Goal: Task Accomplishment & Management: Manage account settings

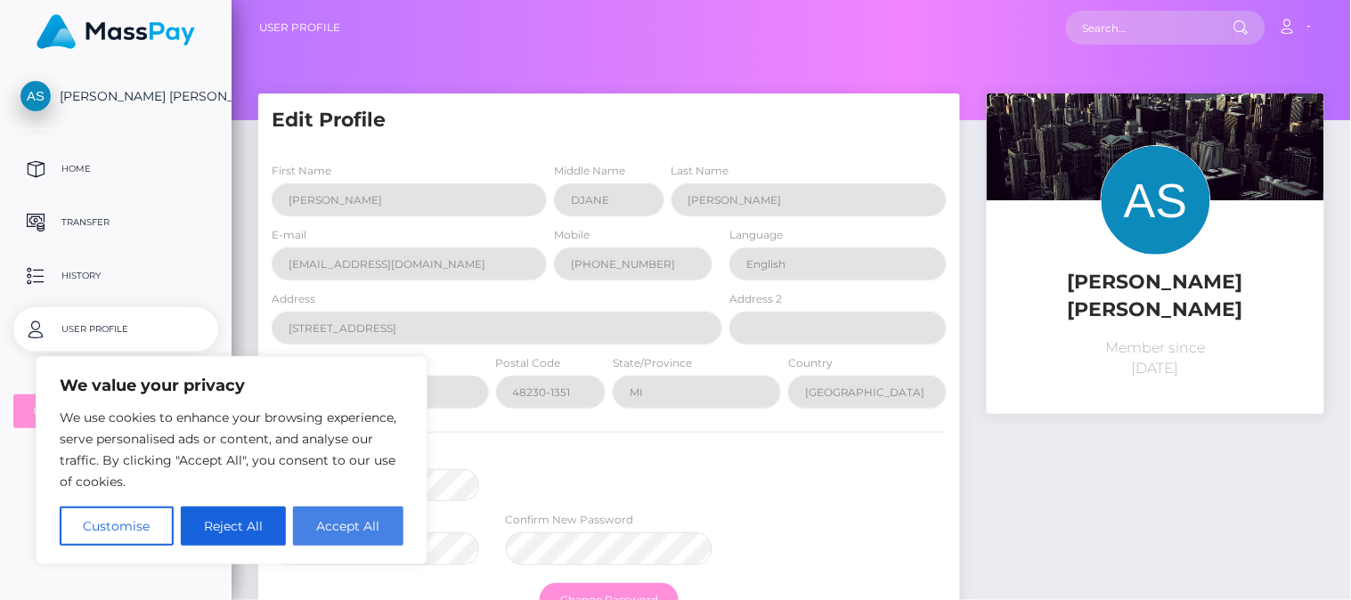
click at [360, 527] on button "Accept All" at bounding box center [348, 526] width 110 height 39
checkbox input "true"
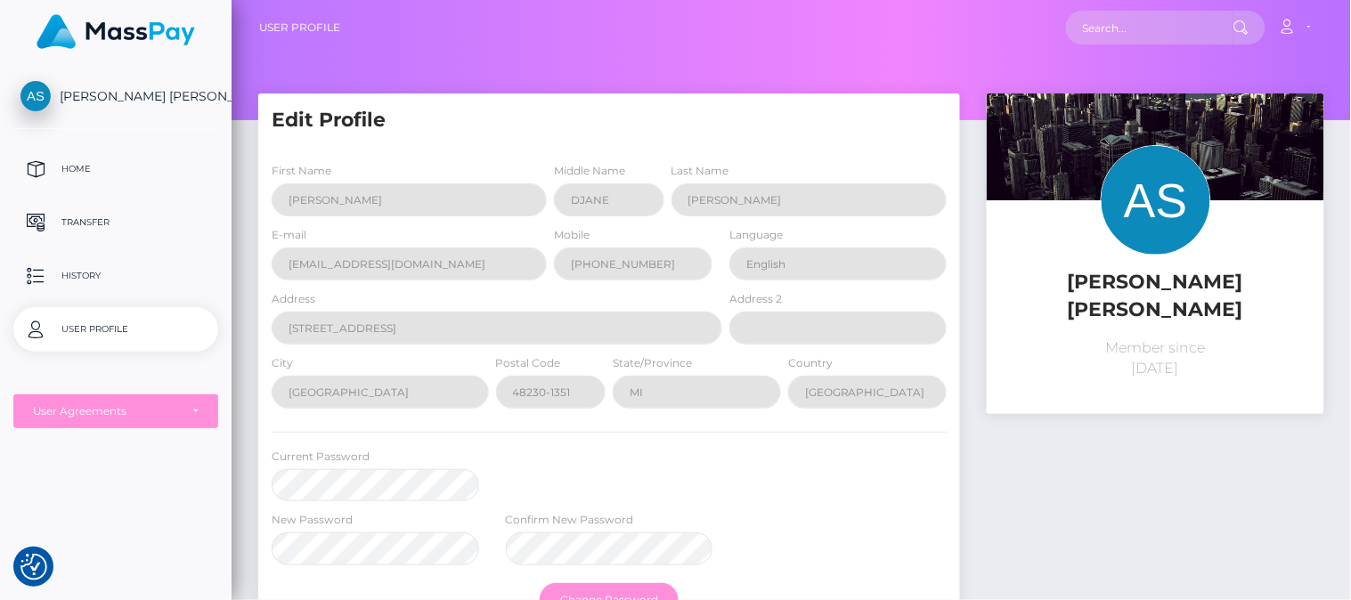
click at [161, 94] on span "[PERSON_NAME] [PERSON_NAME]" at bounding box center [115, 96] width 205 height 16
click at [134, 412] on div "User Agreements" at bounding box center [106, 411] width 146 height 14
click at [118, 330] on p "User Profile" at bounding box center [115, 329] width 191 height 27
click at [92, 316] on p "User Profile" at bounding box center [115, 329] width 191 height 27
click at [304, 22] on link "User Profile" at bounding box center [299, 27] width 81 height 37
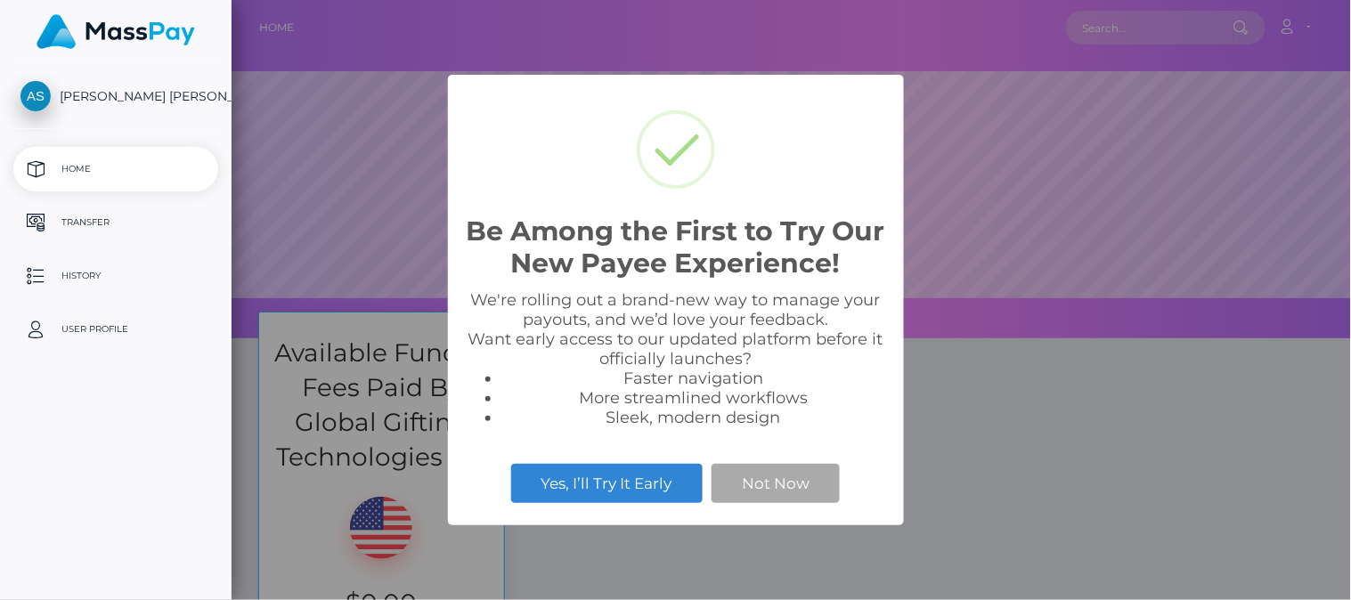
scroll to position [338, 1120]
select select
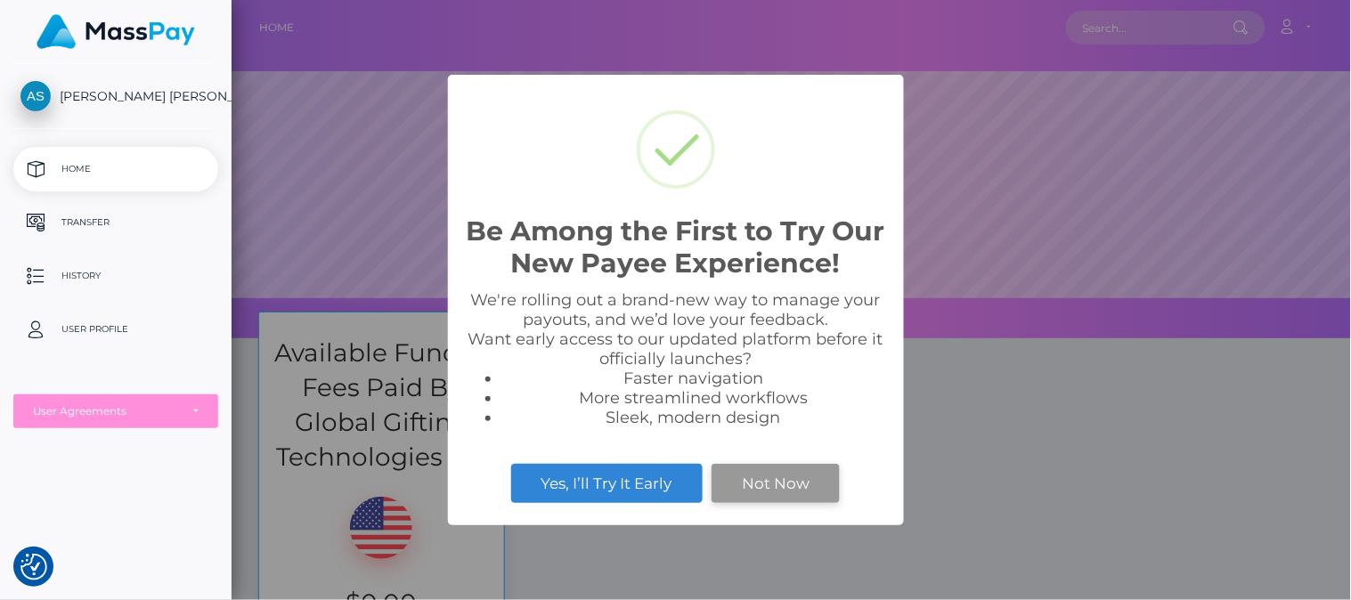
click at [773, 472] on button "Not Now" at bounding box center [776, 483] width 128 height 39
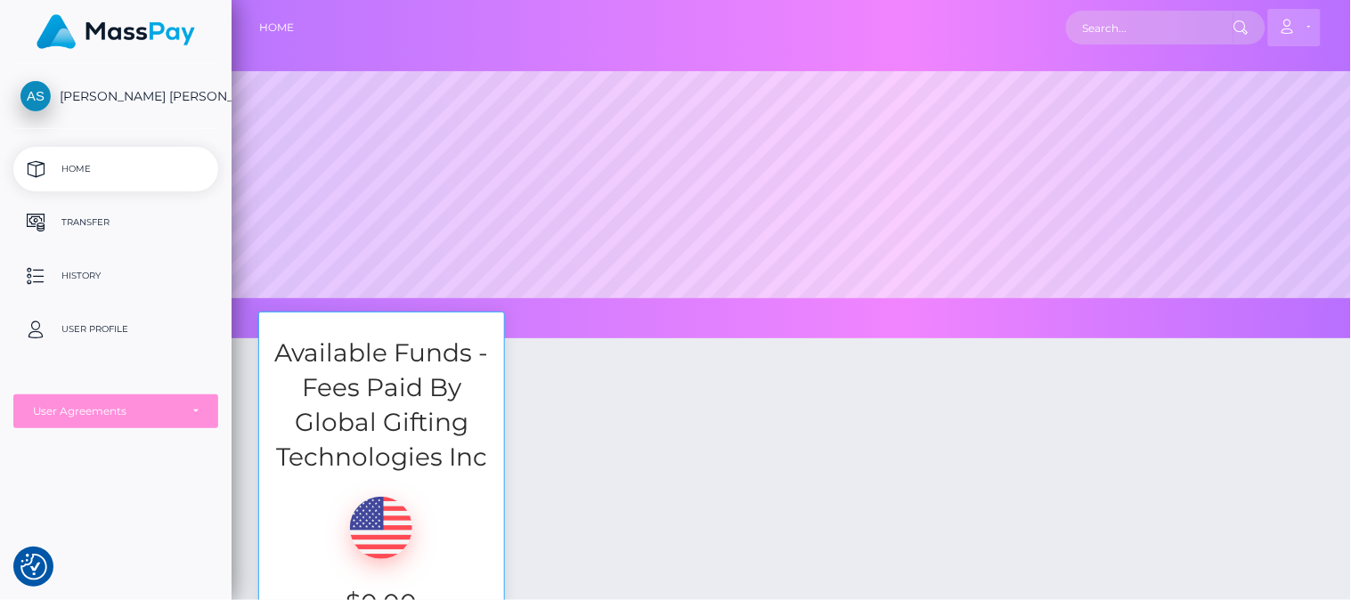
click at [1303, 29] on link "Account" at bounding box center [1294, 27] width 53 height 37
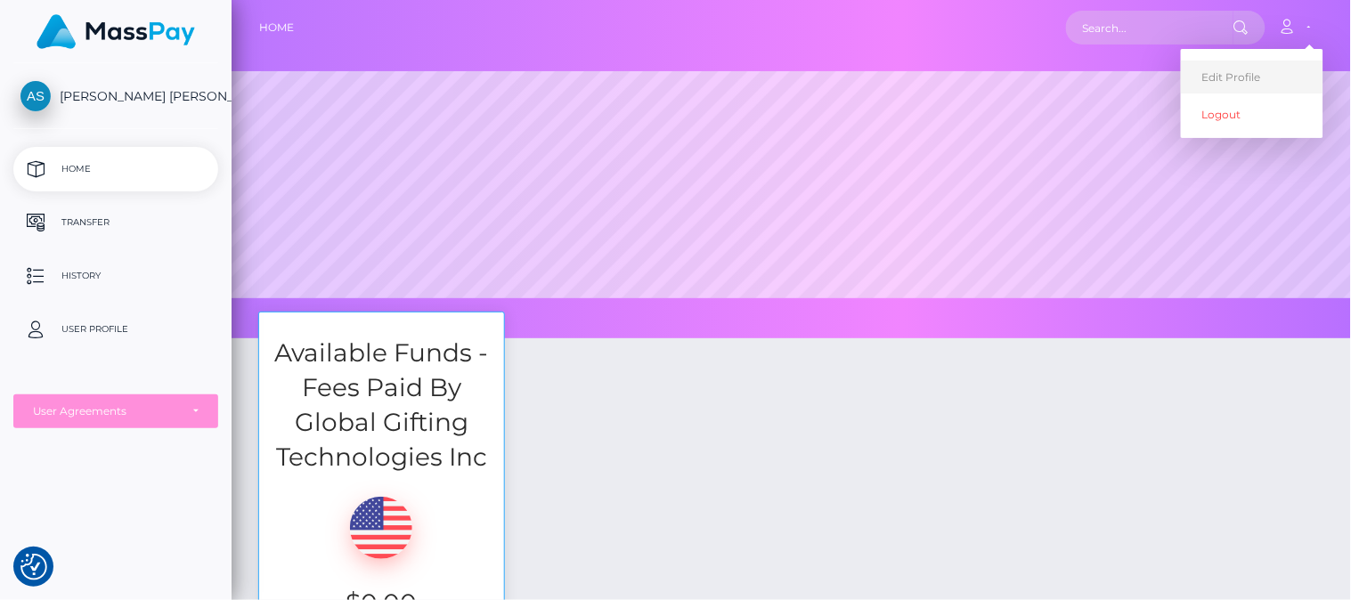
click at [1257, 68] on link "Edit Profile" at bounding box center [1252, 77] width 143 height 33
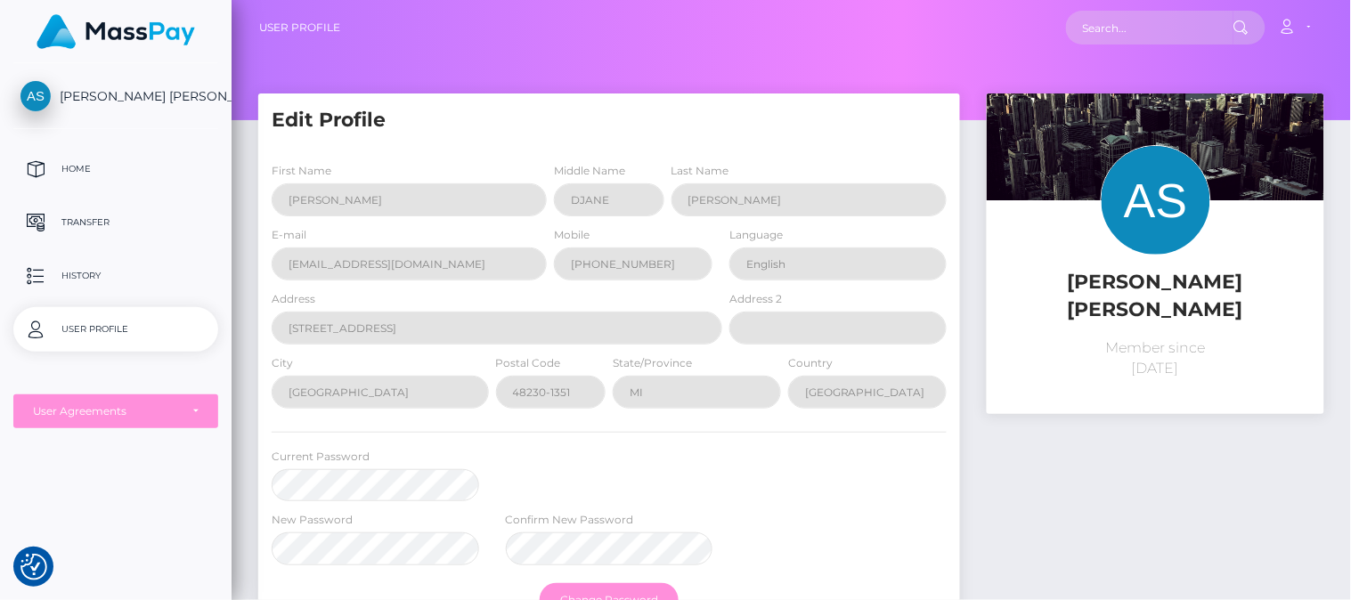
drag, startPoint x: 1350, startPoint y: 312, endPoint x: 1350, endPoint y: 468, distance: 155.9
click at [1350, 468] on div "Edit Profile First Name [PERSON_NAME] Middle Name DJANE Last Name [PERSON_NAME]…" at bounding box center [792, 468] width 1120 height 748
click at [77, 224] on p "Transfer" at bounding box center [115, 222] width 191 height 27
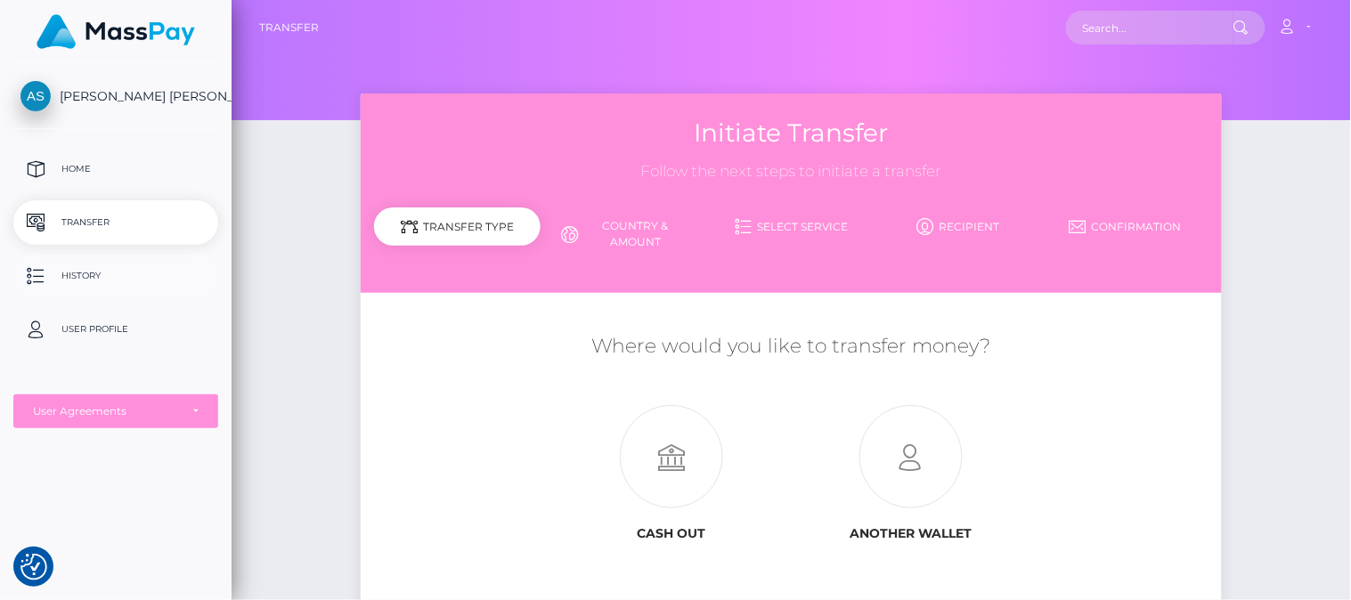
click at [75, 277] on p "History" at bounding box center [115, 276] width 191 height 27
